Goal: Find contact information: Find contact information

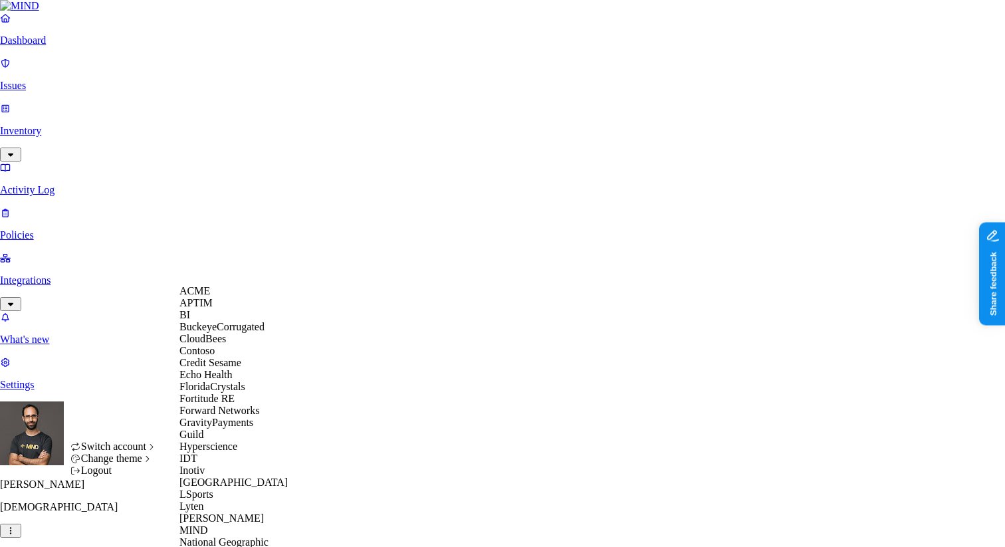
scroll to position [494, 0]
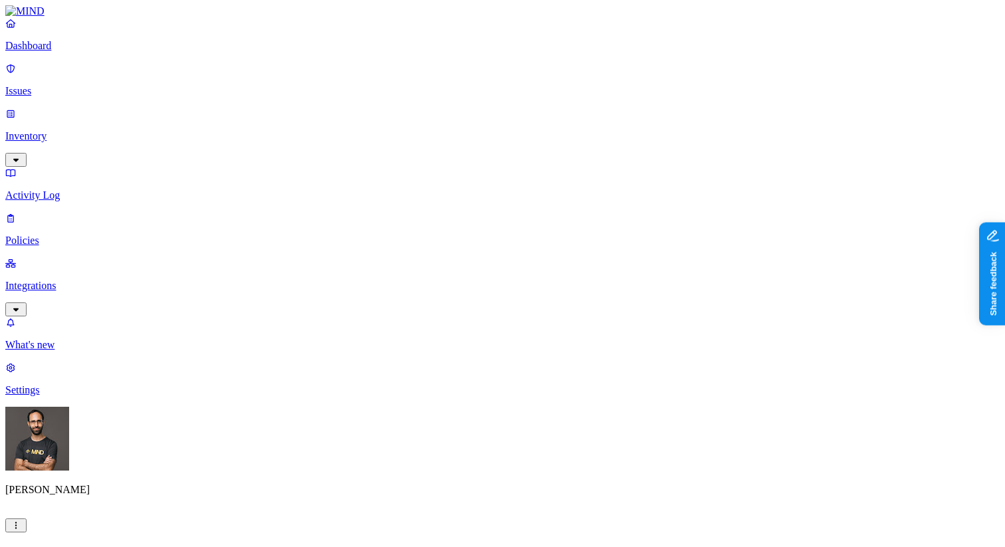
click at [99, 130] on p "Inventory" at bounding box center [502, 136] width 994 height 12
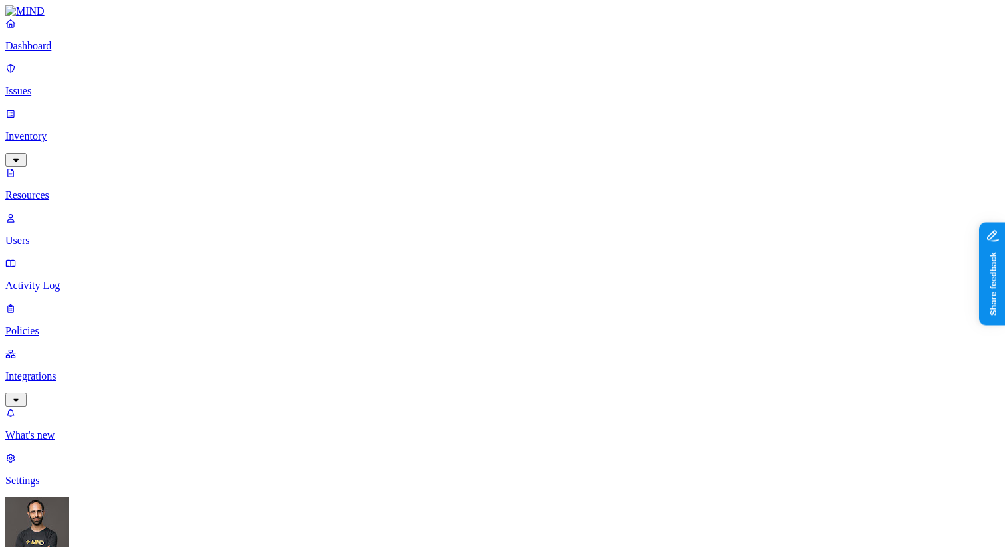
copy span "Patrick.LaShell@openweb.com"
click at [92, 212] on link "Users" at bounding box center [502, 229] width 994 height 35
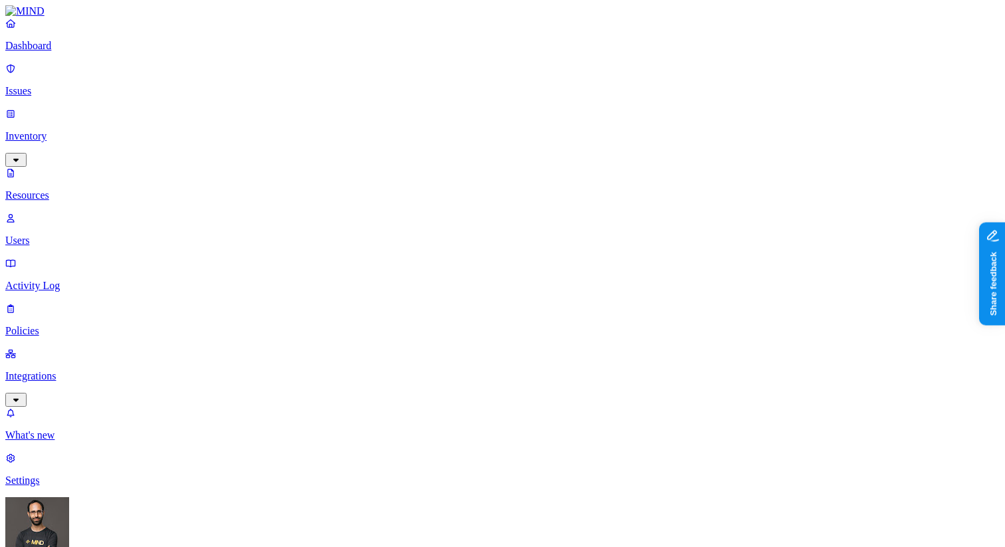
paste input "Patrick.LaShell@openweb.com"
type input "Patrick.LaShell@openweb.com"
click at [54, 189] on p "Resources" at bounding box center [502, 195] width 994 height 12
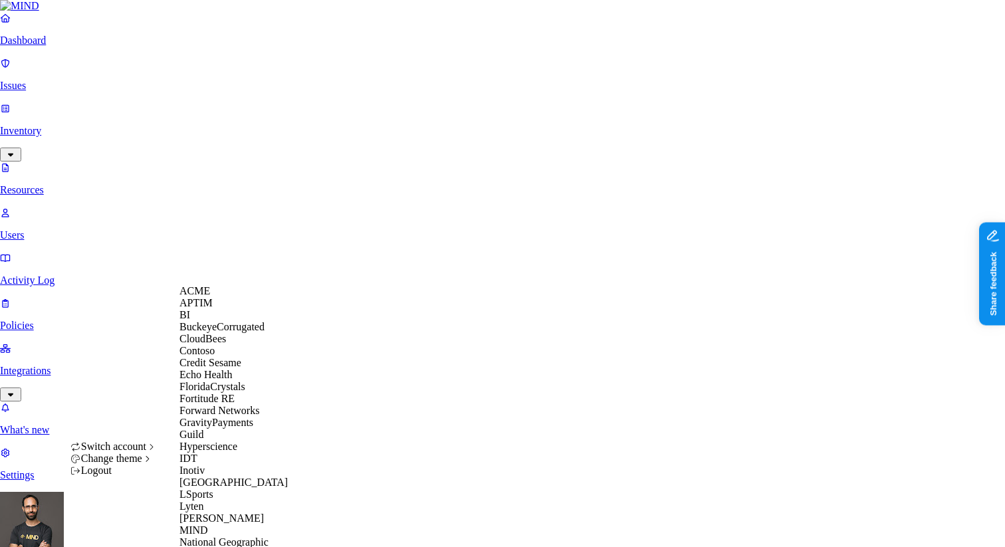
scroll to position [674, 0]
